Goal: Task Accomplishment & Management: Manage account settings

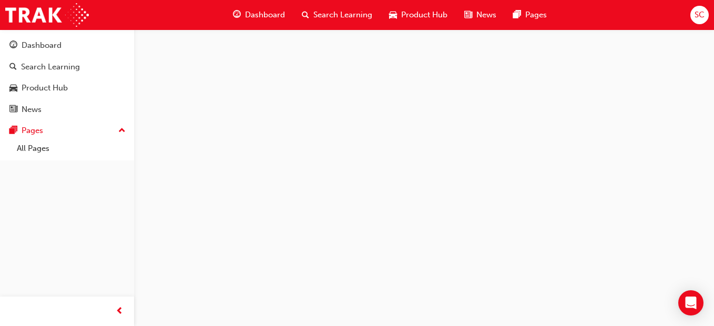
click at [696, 6] on button "SC" at bounding box center [699, 15] width 18 height 18
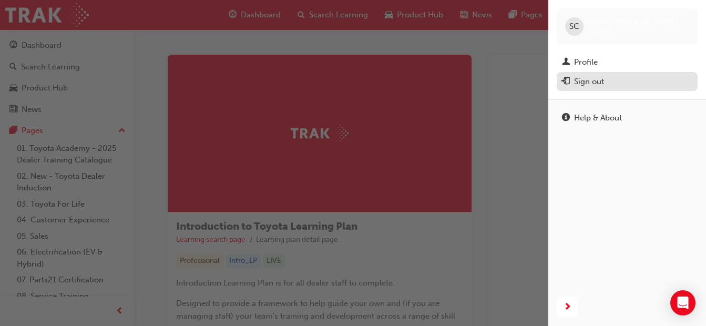
click at [603, 85] on div "Sign out" at bounding box center [589, 82] width 30 height 12
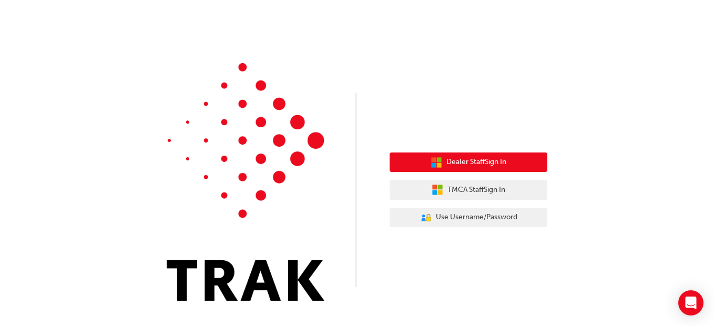
click at [469, 156] on button "Dealer Staff Sign In" at bounding box center [468, 162] width 158 height 20
click at [483, 168] on button "Dealer Staff Sign In" at bounding box center [468, 162] width 158 height 20
